Goal: Connect with others: Connect with others

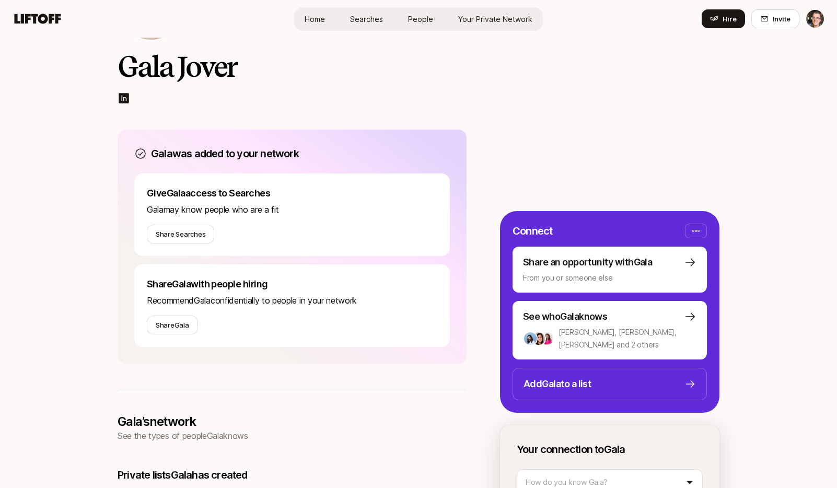
scroll to position [85, 0]
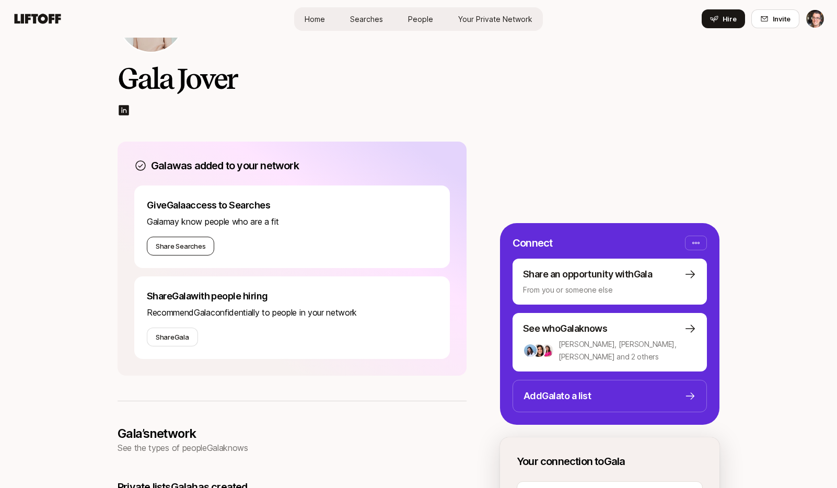
click at [193, 248] on button "Share Searches" at bounding box center [180, 246] width 67 height 19
click at [169, 333] on button "Share Gala" at bounding box center [172, 337] width 51 height 19
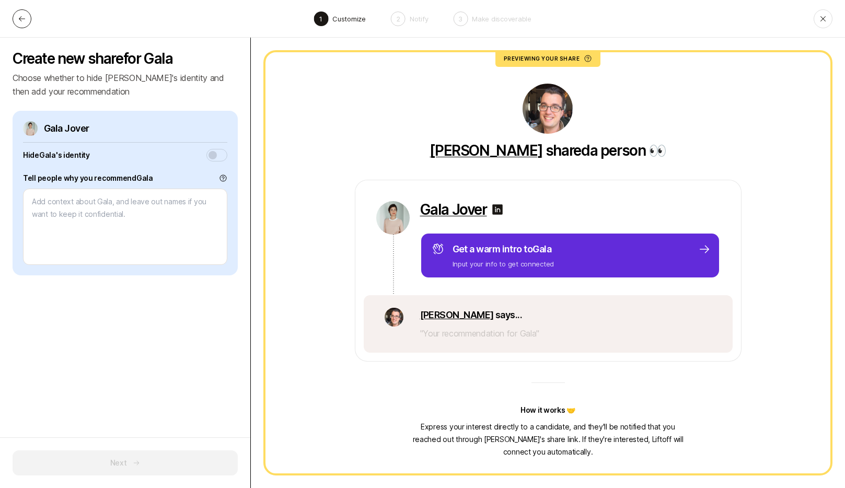
click at [24, 21] on icon at bounding box center [22, 19] width 8 height 8
type textarea "x"
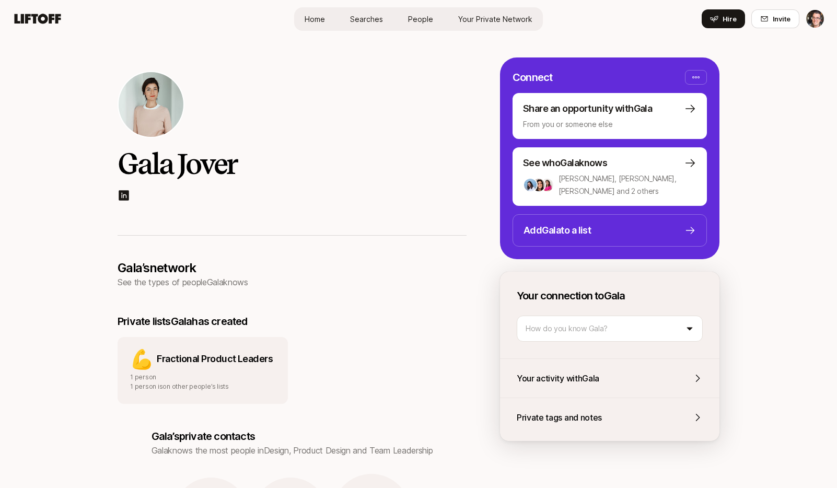
click at [410, 18] on span "People" at bounding box center [420, 19] width 25 height 11
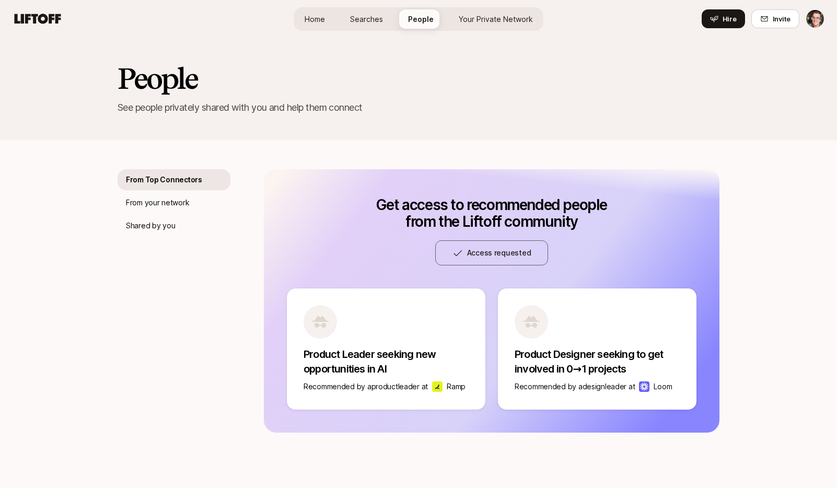
click at [484, 21] on span "Your Private Network" at bounding box center [496, 19] width 74 height 11
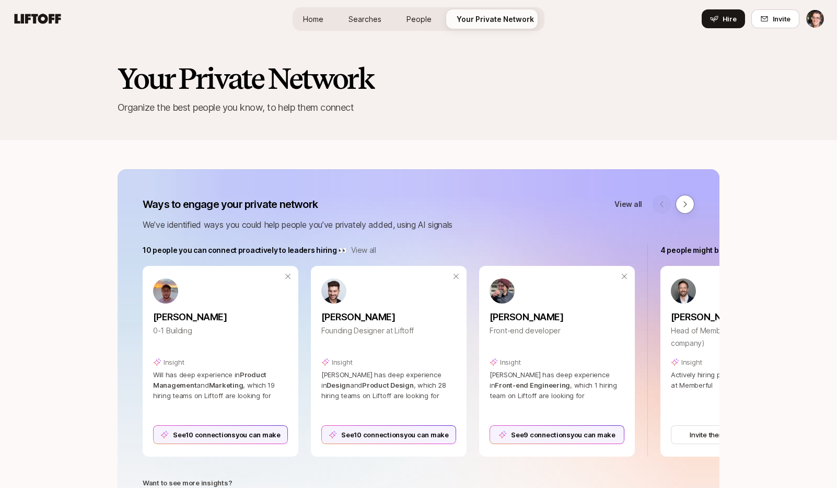
click at [816, 24] on html "Home Searches People Your Private Network Hire Home Searches People Your Privat…" at bounding box center [418, 244] width 837 height 488
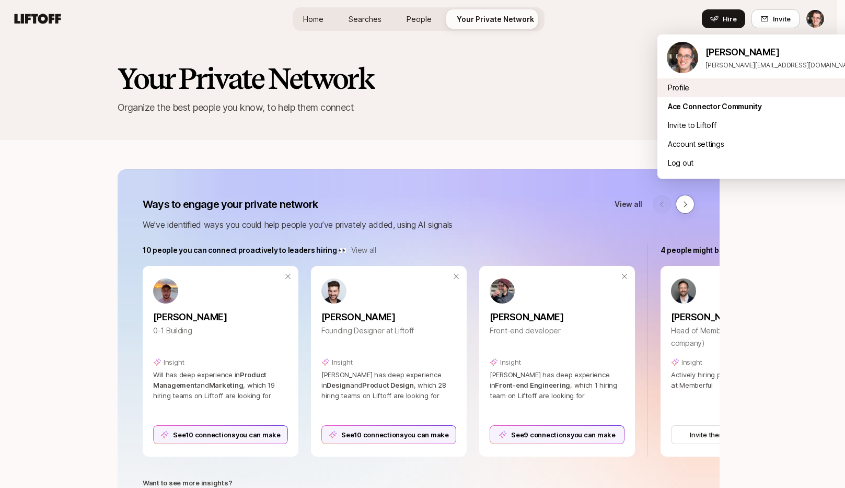
click at [699, 88] on div "Profile" at bounding box center [761, 87] width 209 height 19
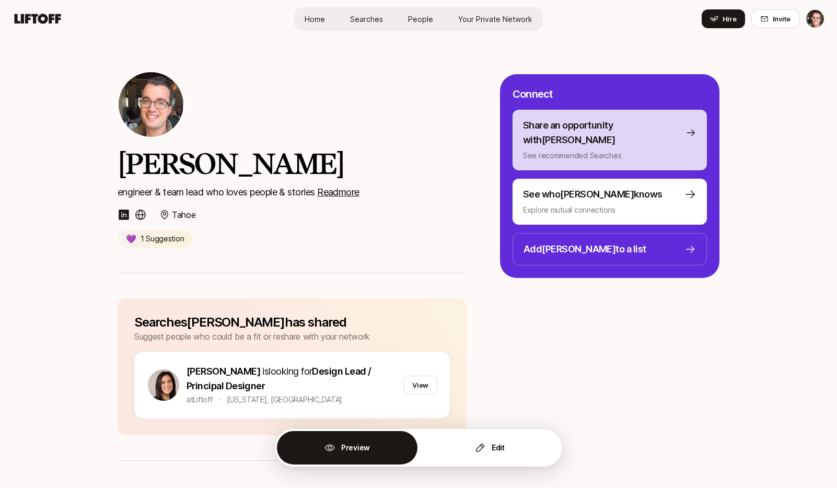
click at [628, 149] on p "See recommended Searches" at bounding box center [610, 155] width 174 height 13
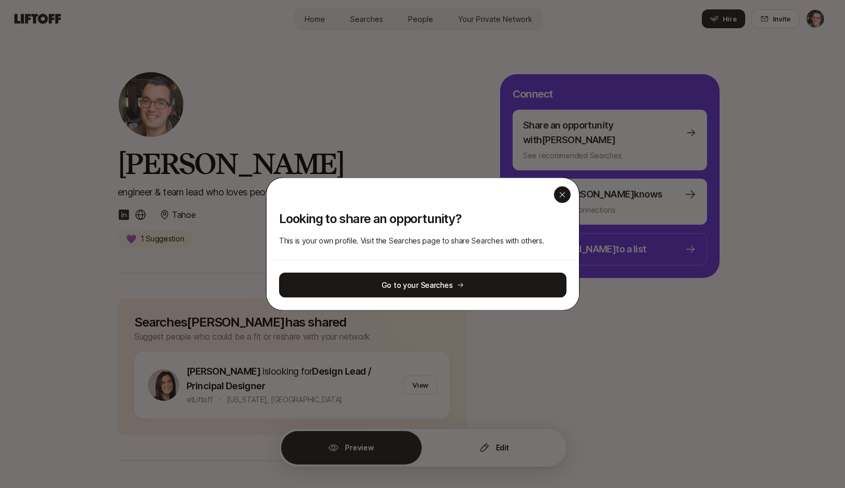
click at [559, 199] on div "button" at bounding box center [562, 195] width 17 height 17
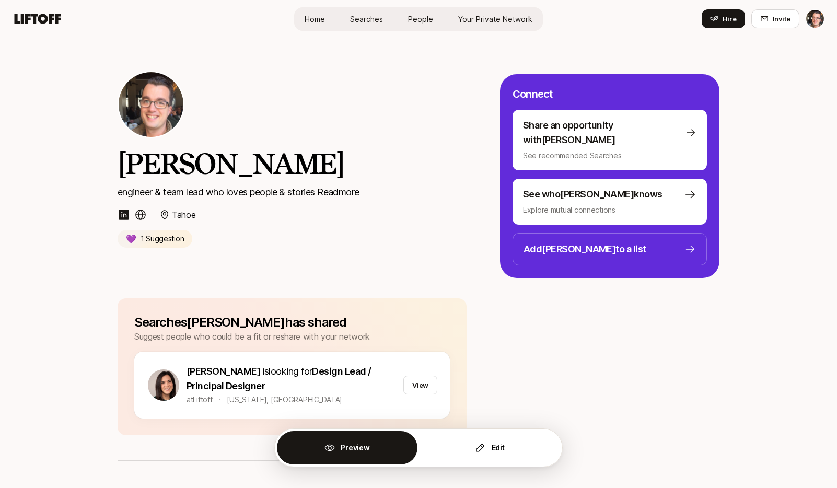
click at [317, 17] on span "Home" at bounding box center [315, 19] width 20 height 11
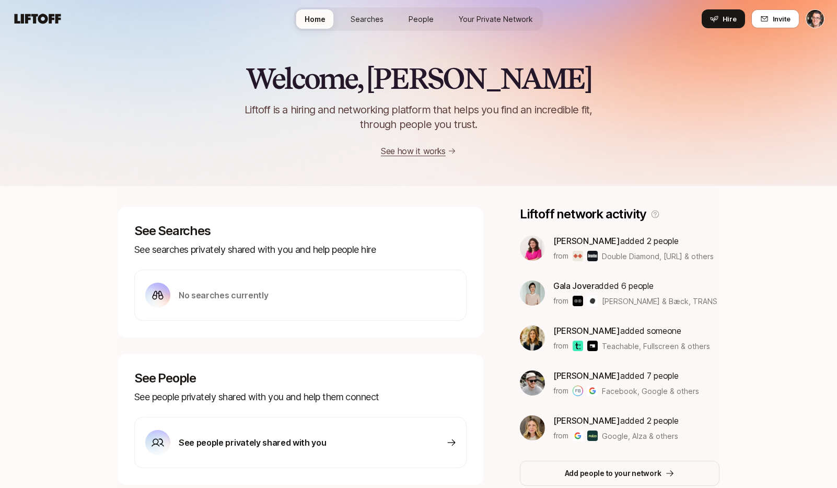
click at [363, 21] on span "Searches" at bounding box center [367, 19] width 33 height 11
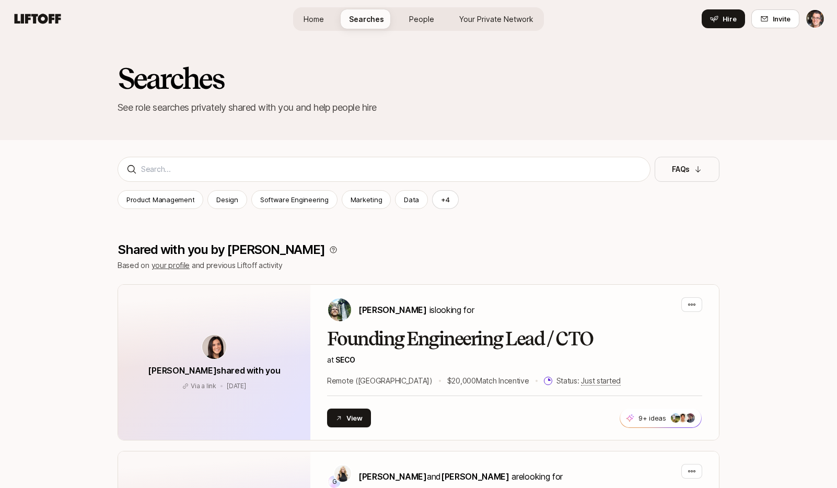
click at [412, 21] on span "People" at bounding box center [421, 19] width 25 height 11
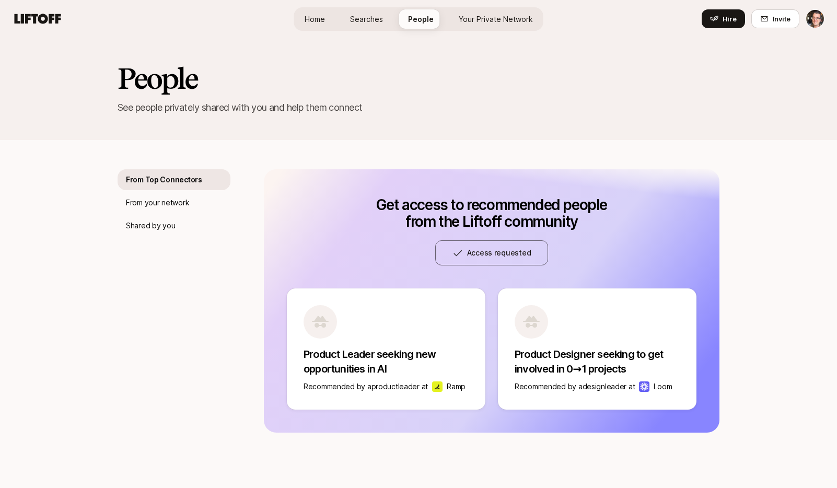
click at [467, 17] on span "Your Private Network" at bounding box center [496, 19] width 74 height 11
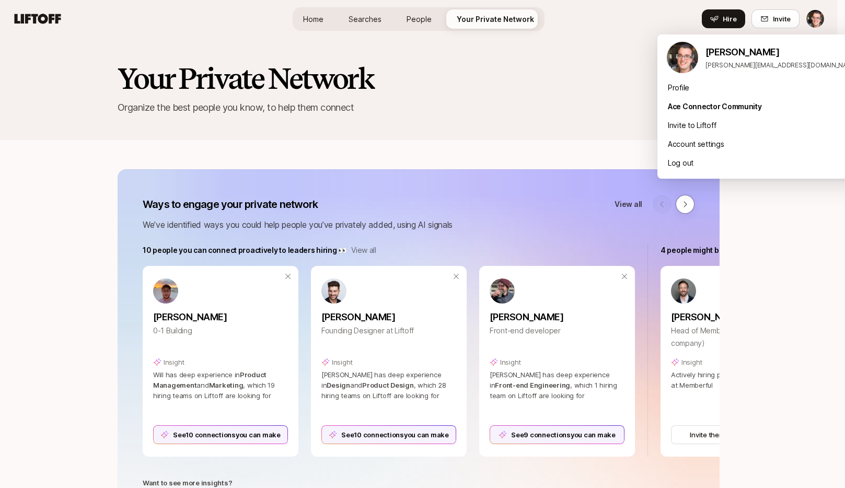
click at [812, 17] on html "Home Searches People Your Private Network Hire Home Searches People Your Privat…" at bounding box center [422, 244] width 845 height 488
click at [703, 93] on div "Profile" at bounding box center [761, 87] width 209 height 19
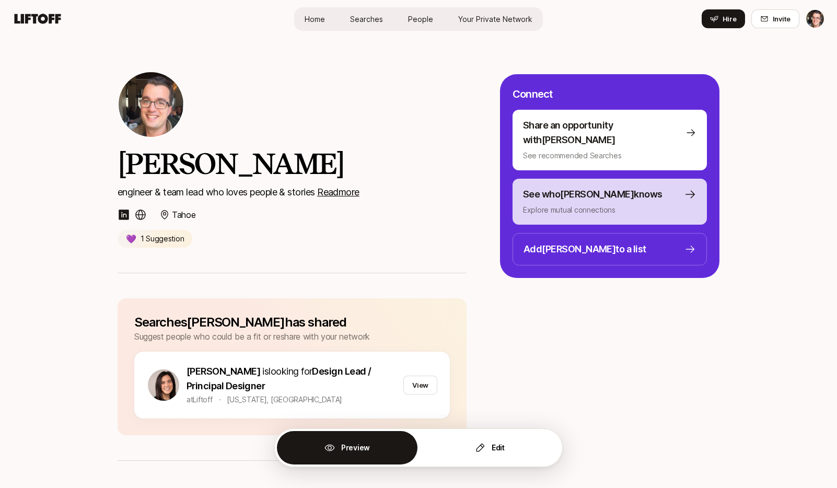
click at [580, 187] on p "See who Eric knows" at bounding box center [593, 194] width 140 height 15
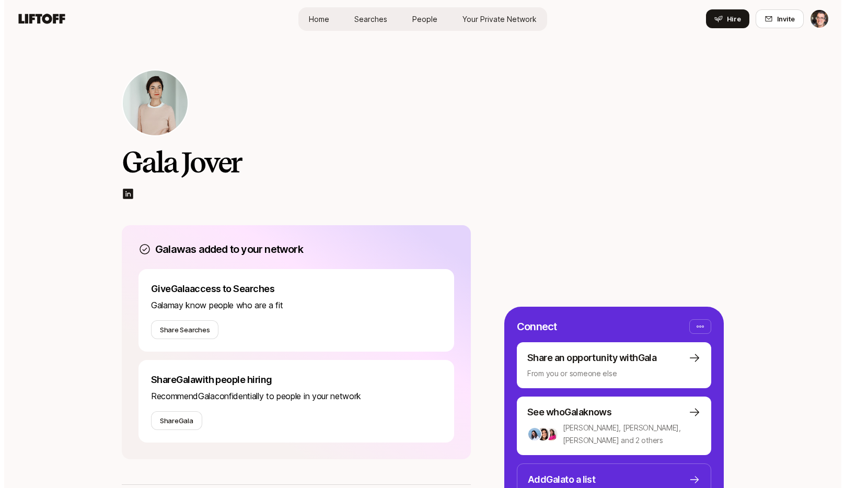
scroll to position [2, 0]
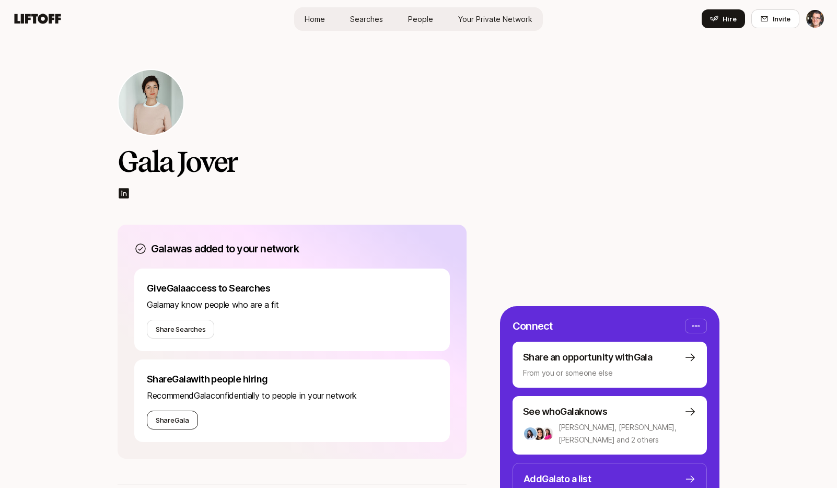
click at [181, 417] on button "Share Gala" at bounding box center [172, 420] width 51 height 19
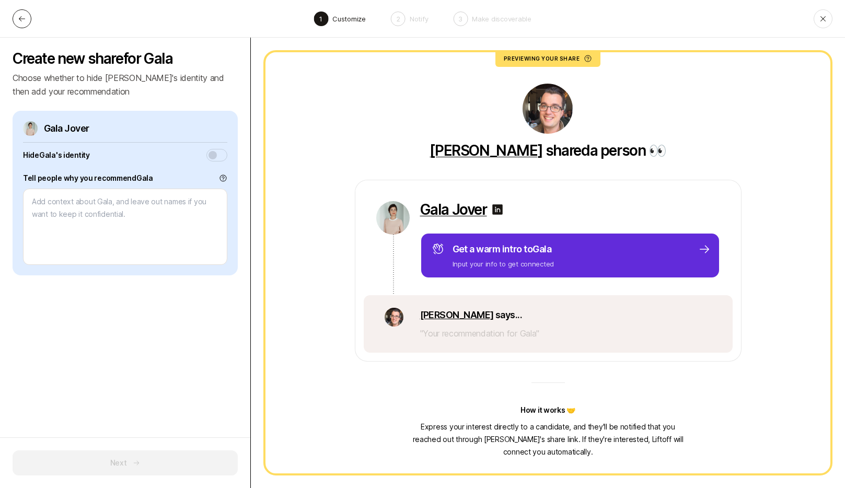
click at [23, 19] on icon at bounding box center [22, 19] width 8 height 8
type textarea "x"
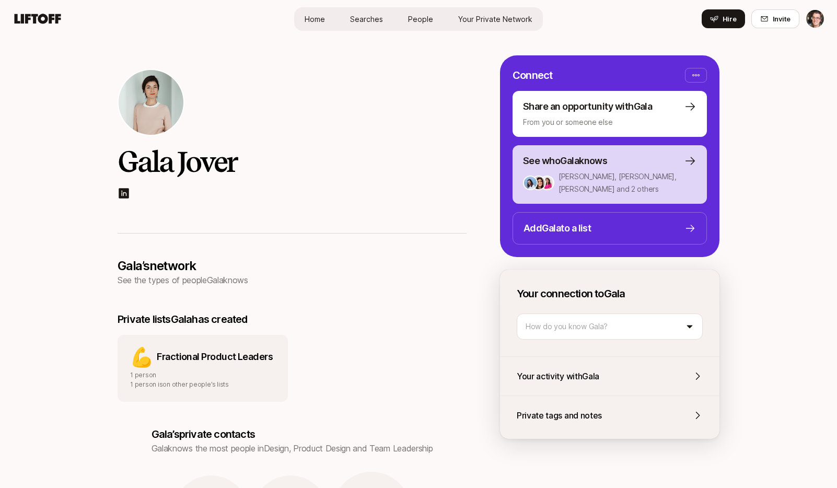
click at [630, 164] on div "See who Gala knows" at bounding box center [610, 161] width 174 height 15
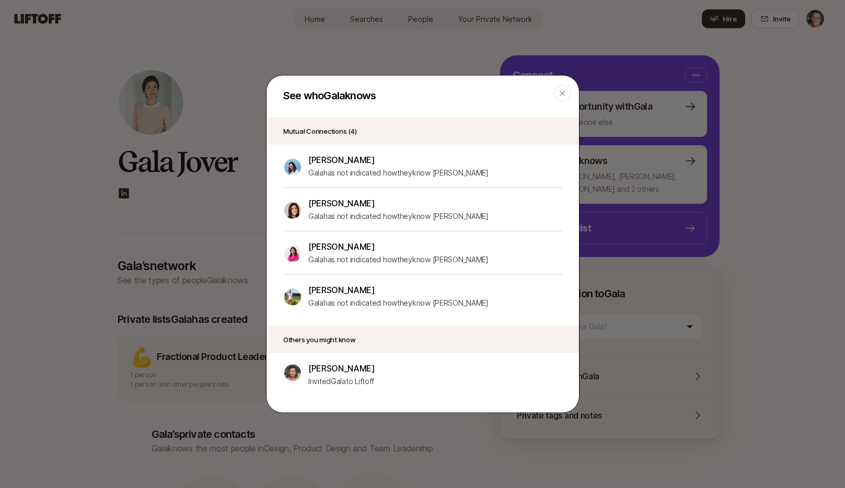
click at [343, 202] on p "[PERSON_NAME]" at bounding box center [398, 204] width 180 height 14
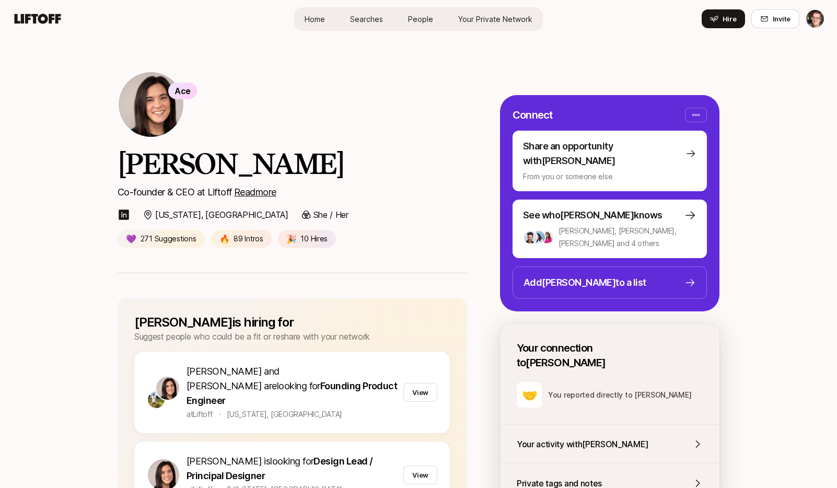
click at [254, 188] on u "Read more" at bounding box center [255, 192] width 42 height 11
click at [425, 144] on div "Ace Eleanor Morgan Co-founder & CEO at Liftoff Read more New York, NY She / Her…" at bounding box center [292, 159] width 349 height 177
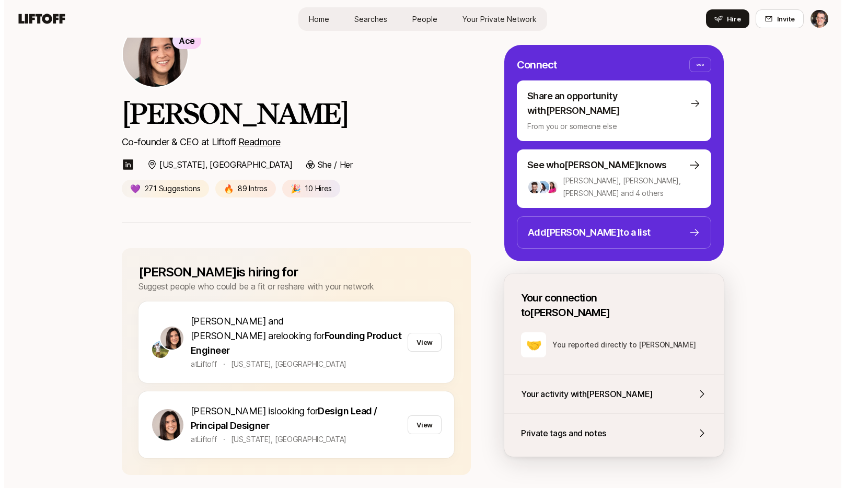
scroll to position [53, 0]
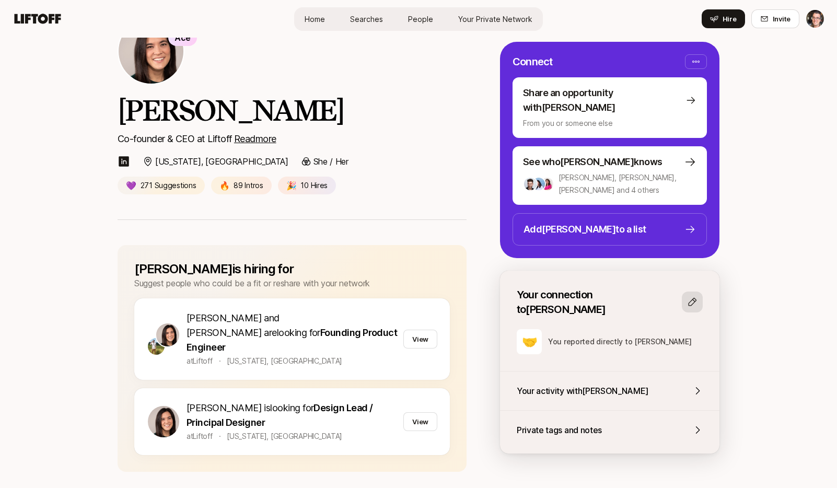
click at [691, 297] on icon at bounding box center [692, 302] width 10 height 10
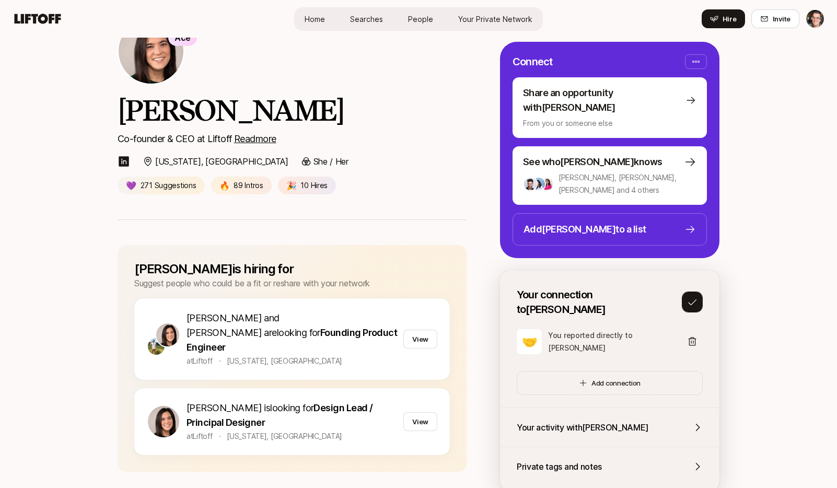
click at [691, 297] on icon at bounding box center [692, 302] width 10 height 10
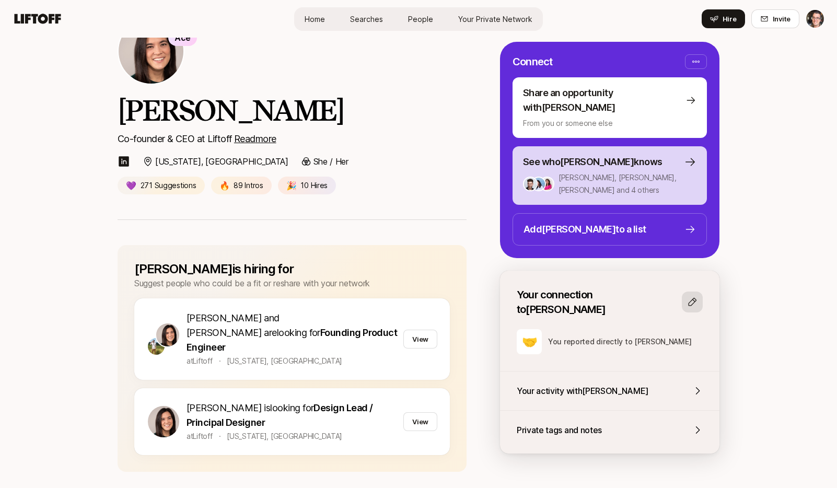
click at [615, 155] on p "See who Eleanor knows" at bounding box center [593, 162] width 140 height 15
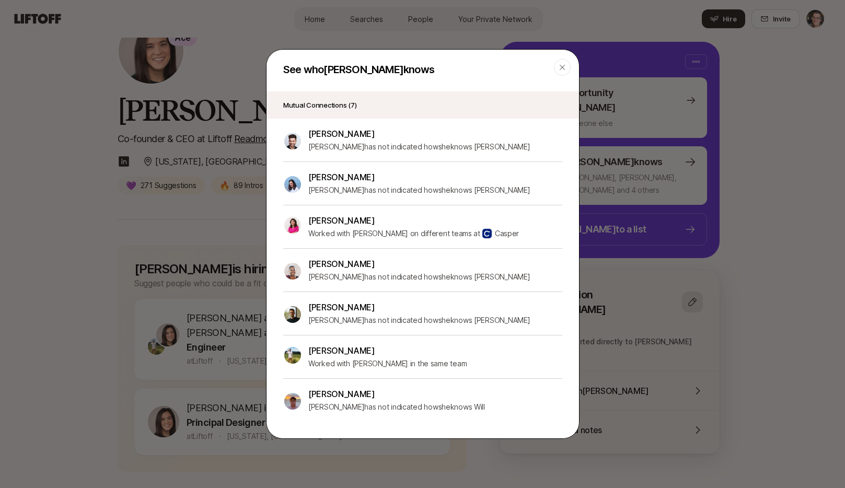
click at [320, 220] on p "[PERSON_NAME]" at bounding box center [413, 221] width 211 height 14
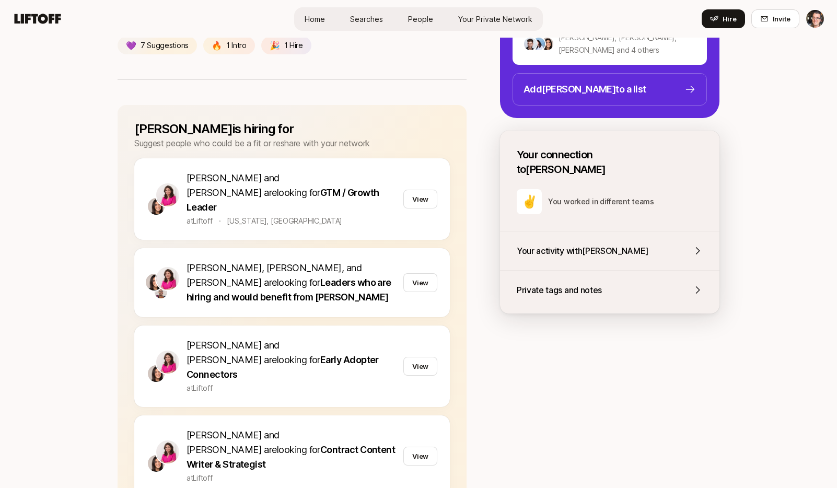
scroll to position [264, 0]
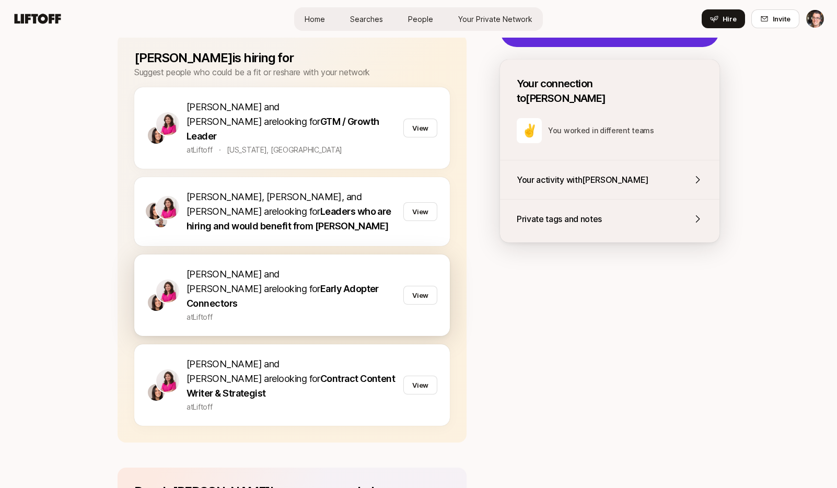
click at [280, 269] on span "Emma and Eleanor Morgan" at bounding box center [233, 282] width 93 height 26
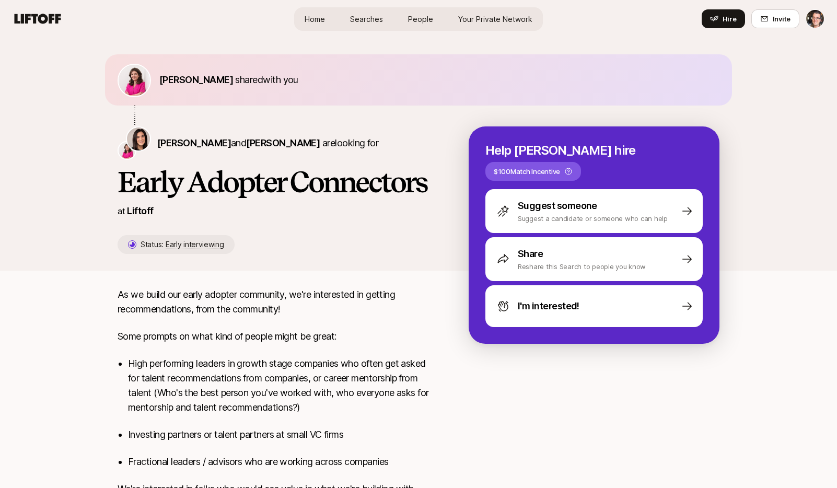
click at [560, 166] on p "$100 Match Incentive" at bounding box center [527, 171] width 66 height 10
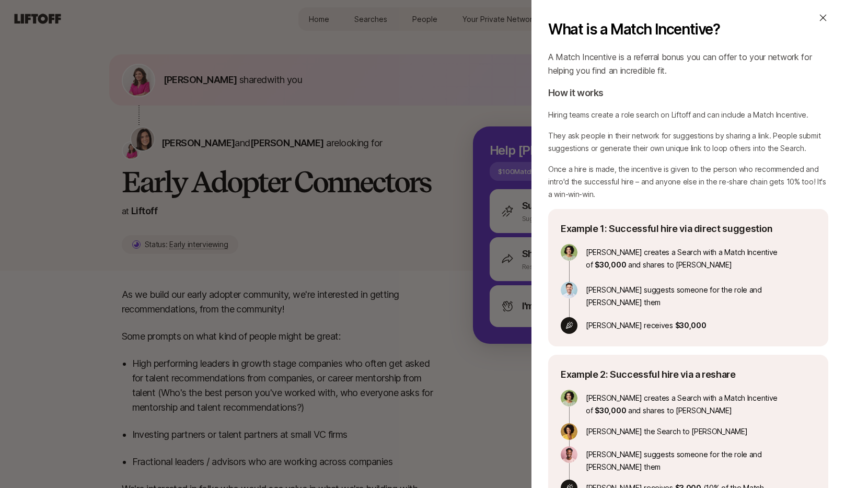
click at [463, 98] on div "What is a Match Incentive? A Match Incentive is a referral bonus you can offer …" at bounding box center [422, 244] width 845 height 488
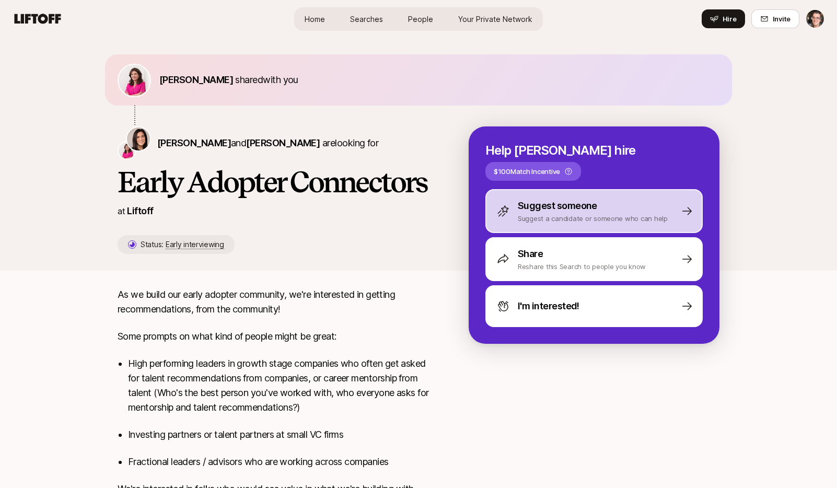
click at [552, 199] on p "Suggest someone" at bounding box center [557, 206] width 79 height 15
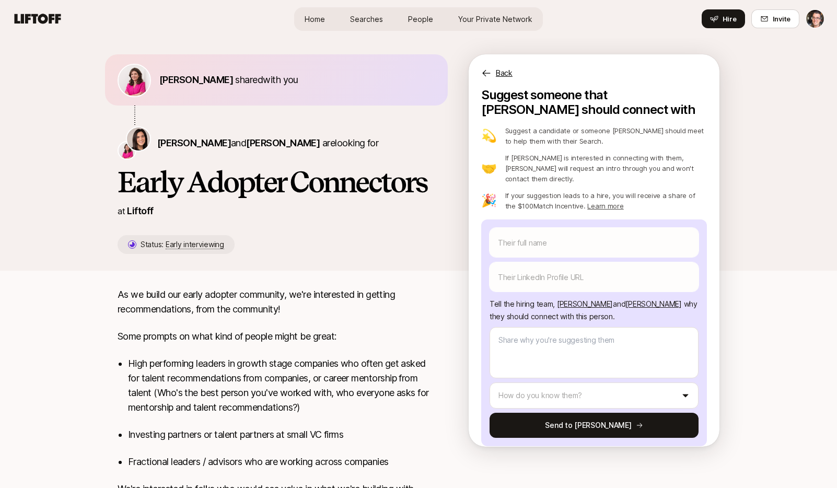
click at [493, 67] on div "Back" at bounding box center [594, 66] width 251 height 25
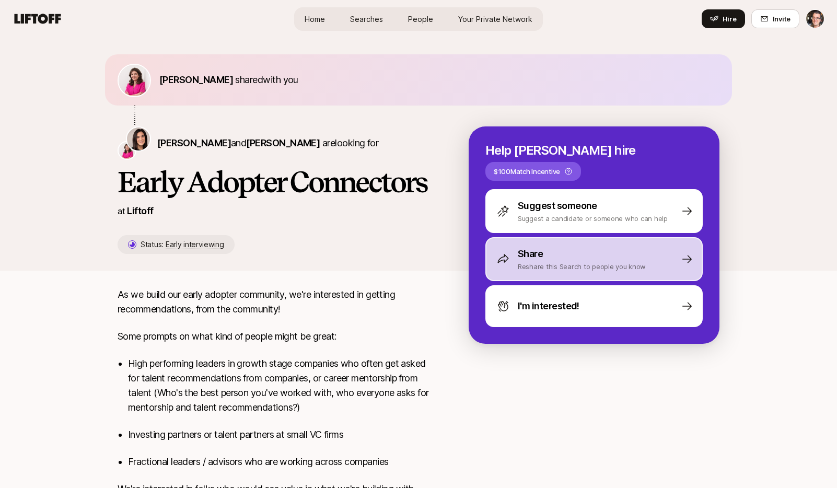
click at [567, 247] on div "Share" at bounding box center [582, 254] width 128 height 15
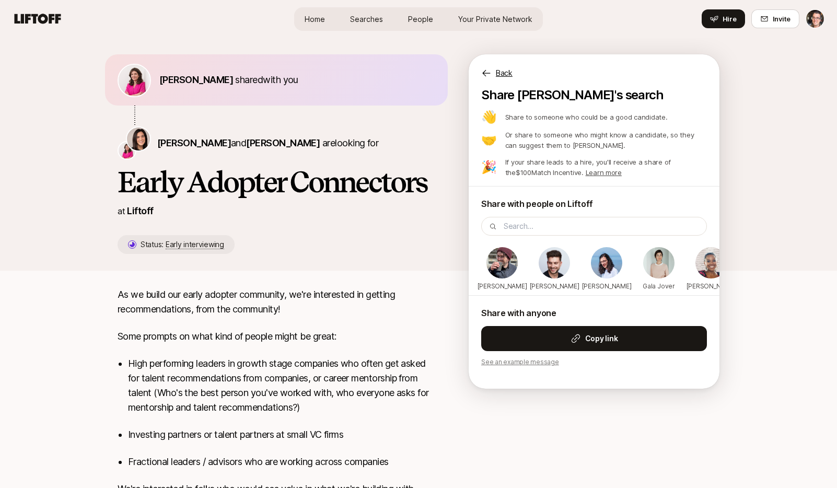
click at [494, 75] on div "Back" at bounding box center [594, 66] width 251 height 25
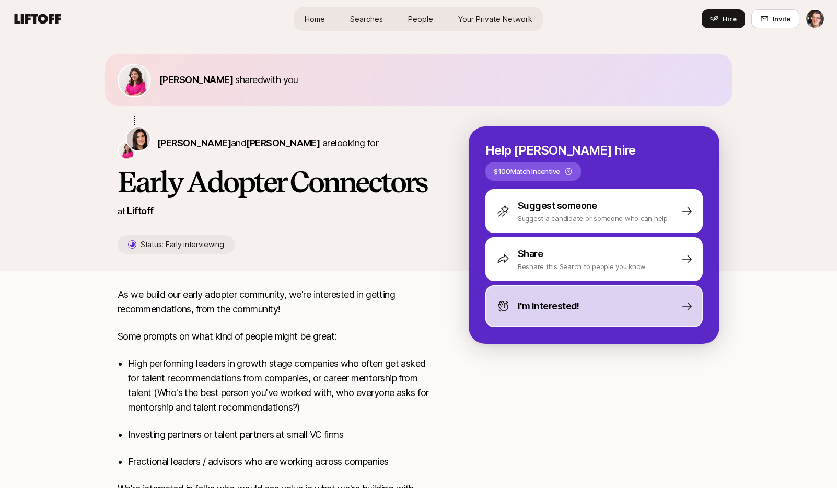
click at [582, 297] on div "I'm interested!" at bounding box center [594, 306] width 217 height 42
type textarea "x"
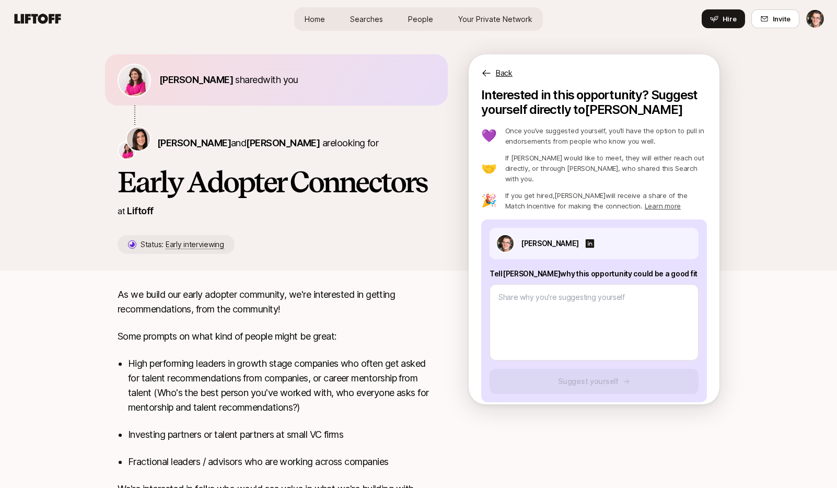
click at [498, 68] on p "Back" at bounding box center [504, 73] width 17 height 13
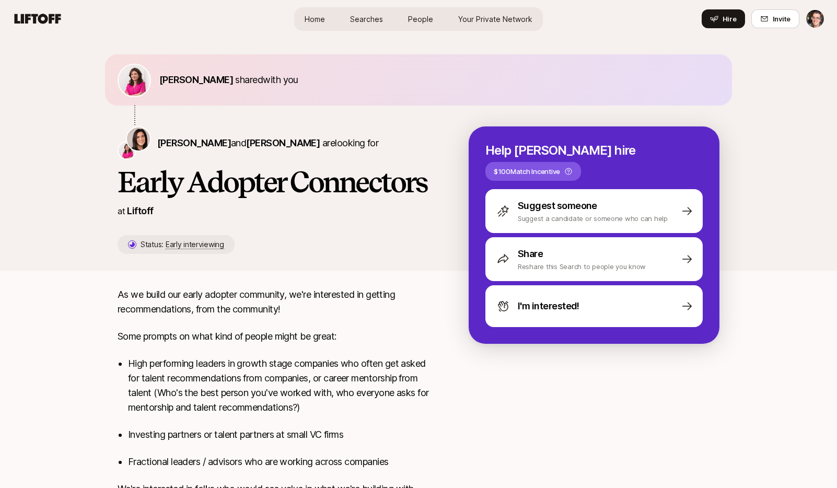
click at [421, 19] on span "People" at bounding box center [420, 19] width 25 height 11
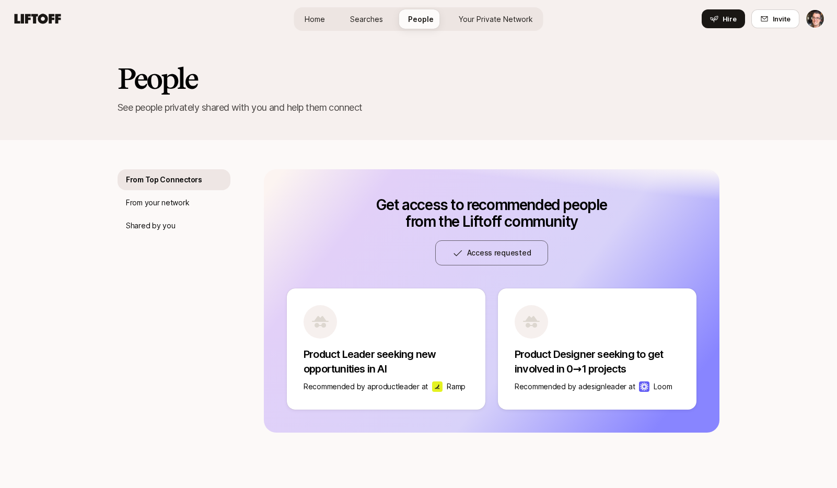
click at [372, 18] on span "Searches" at bounding box center [366, 19] width 33 height 11
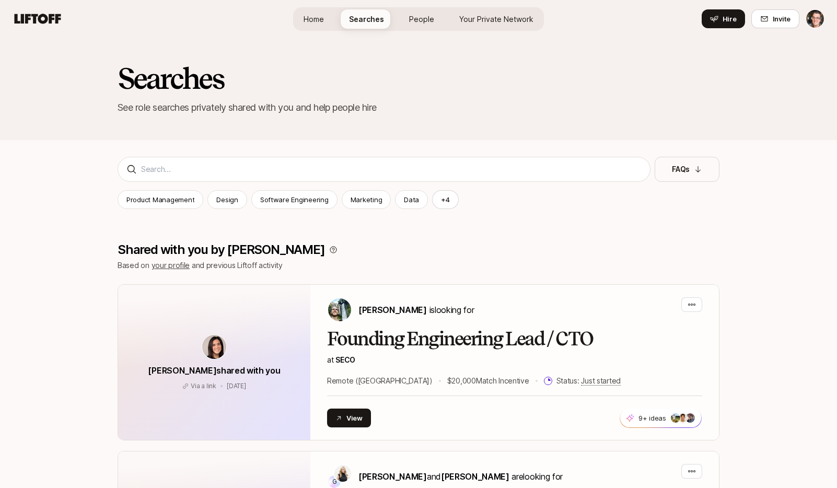
click at [310, 21] on span "Home" at bounding box center [314, 19] width 20 height 11
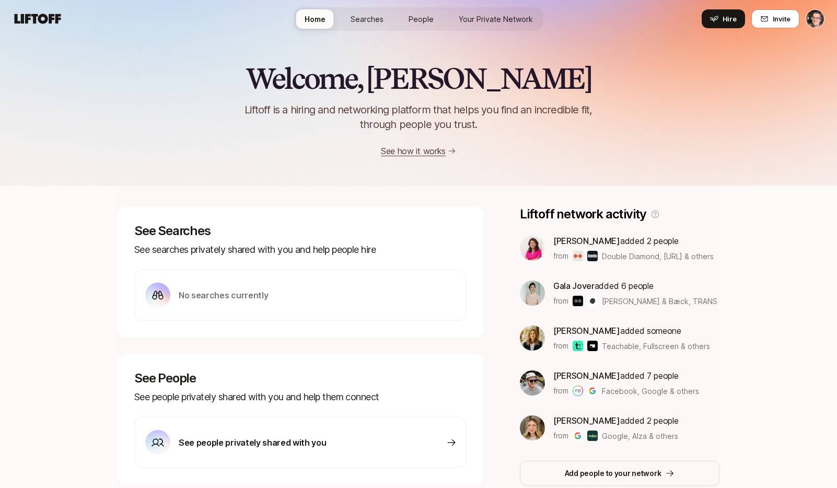
click at [354, 17] on span "Searches" at bounding box center [367, 19] width 33 height 11
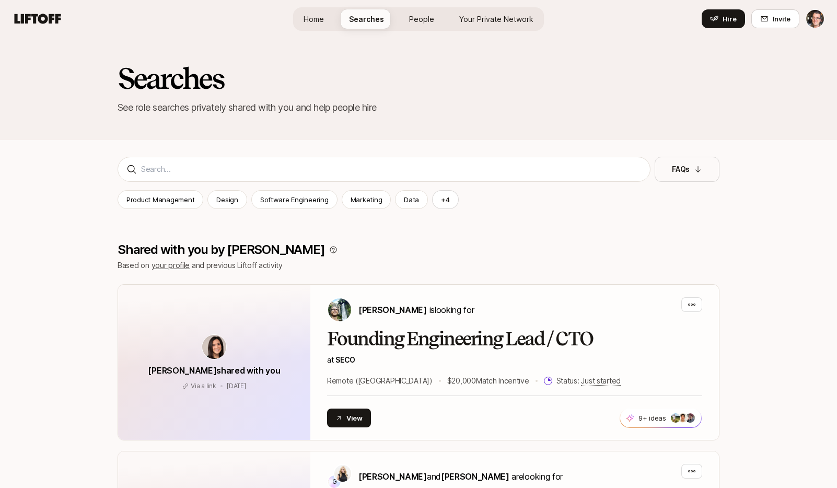
click at [427, 18] on span "People" at bounding box center [421, 19] width 25 height 11
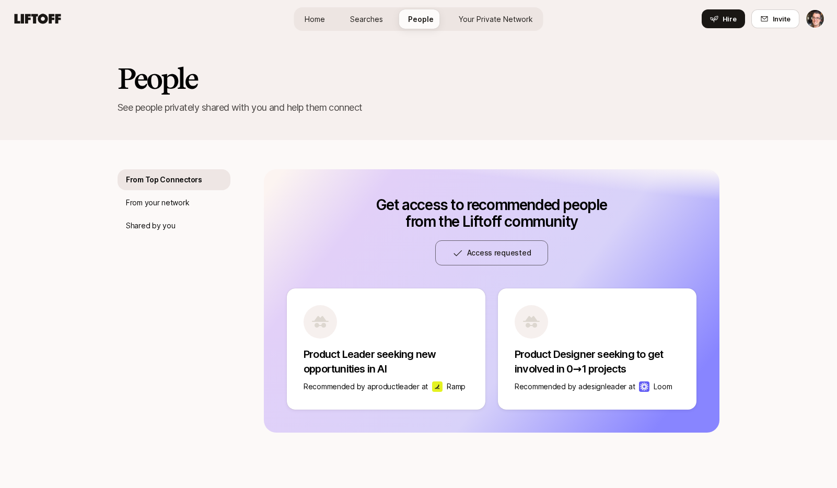
click at [495, 23] on span "Your Private Network" at bounding box center [496, 19] width 74 height 11
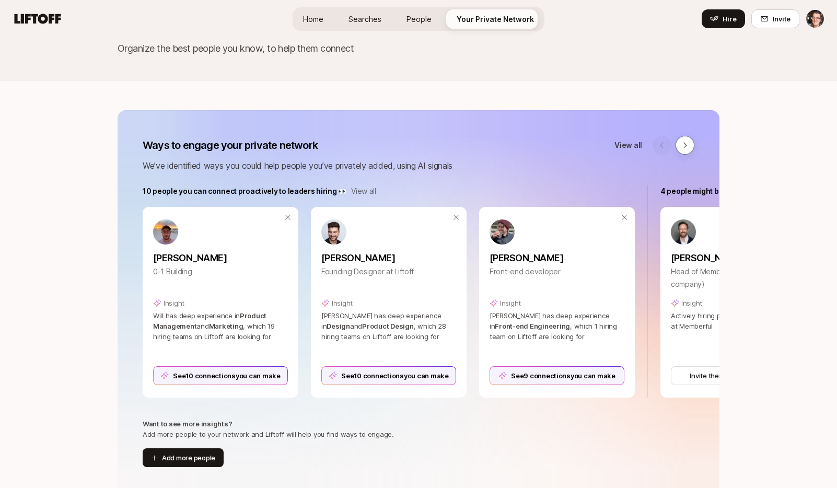
scroll to position [16, 0]
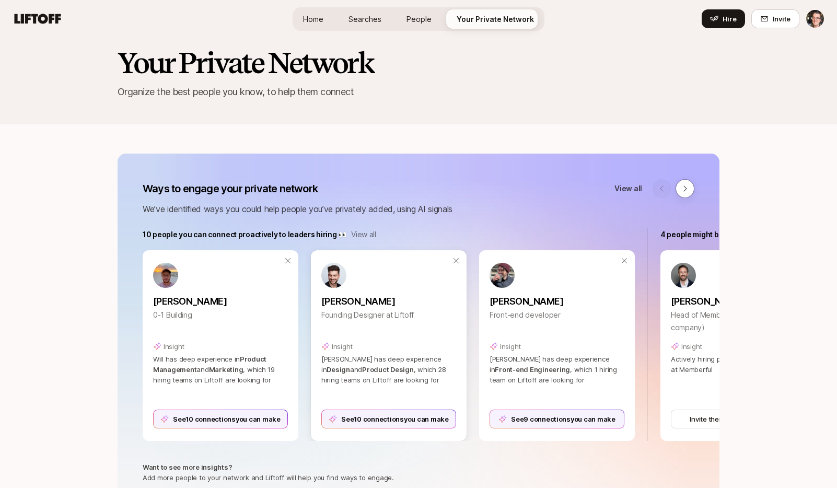
click at [383, 283] on link at bounding box center [388, 275] width 135 height 25
